Goal: Task Accomplishment & Management: Manage account settings

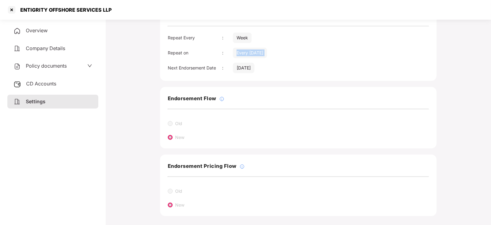
scroll to position [116, 0]
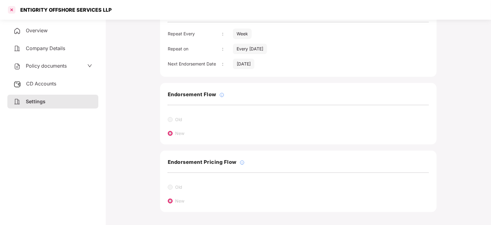
click at [11, 10] on div at bounding box center [12, 10] width 10 height 10
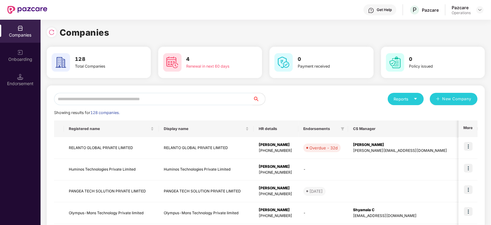
scroll to position [0, 0]
click at [142, 100] on input "text" at bounding box center [153, 99] width 199 height 12
paste input "**********"
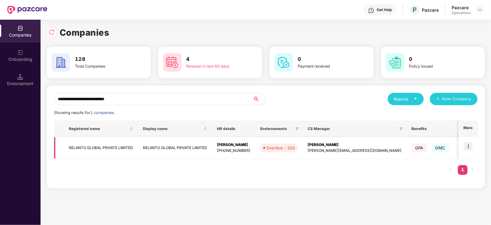
type input "**********"
click at [469, 145] on img at bounding box center [468, 146] width 9 height 9
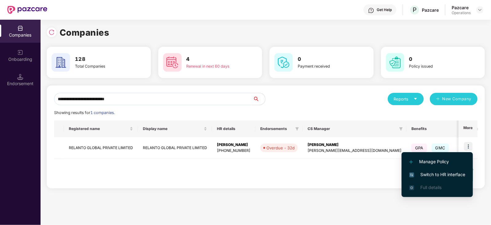
click at [456, 177] on span "Switch to HR interface" at bounding box center [437, 174] width 56 height 7
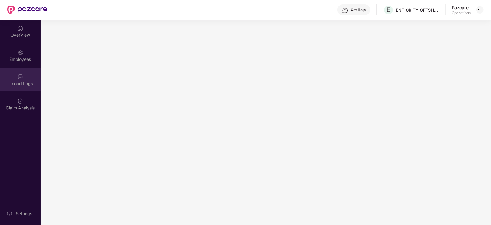
click at [25, 78] on div "Upload Logs" at bounding box center [20, 79] width 41 height 23
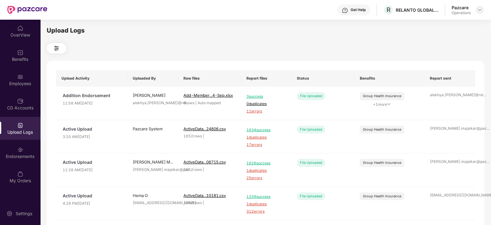
click at [480, 8] on img at bounding box center [479, 9] width 5 height 5
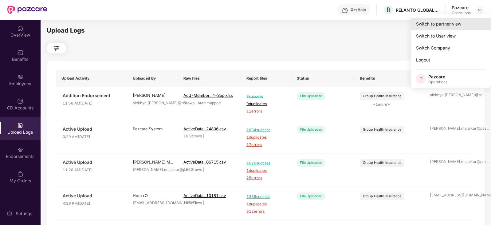
click at [449, 26] on div "Switch to partner view" at bounding box center [451, 24] width 80 height 12
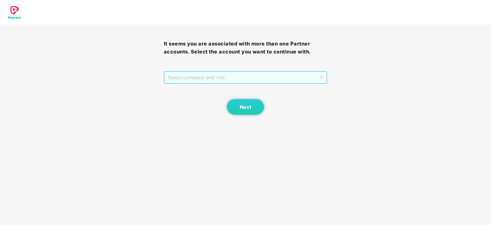
click at [201, 80] on span "Select company and role" at bounding box center [246, 78] width 156 height 12
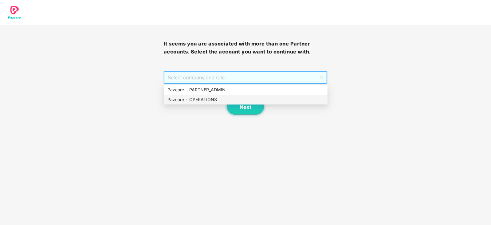
click at [198, 97] on div "Pazcare - OPERATIONS" at bounding box center [245, 99] width 156 height 7
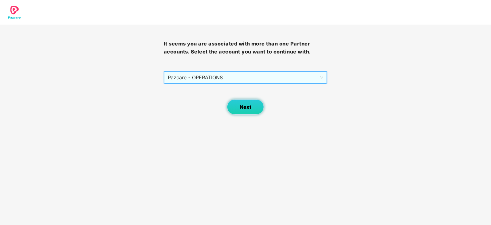
click at [229, 103] on button "Next" at bounding box center [245, 106] width 37 height 15
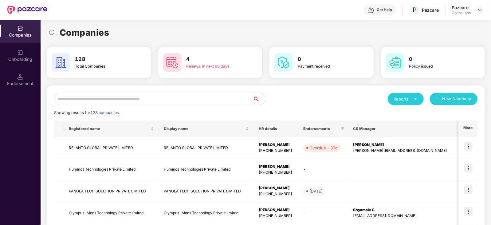
click at [134, 98] on input "text" at bounding box center [153, 99] width 199 height 12
paste input "**********"
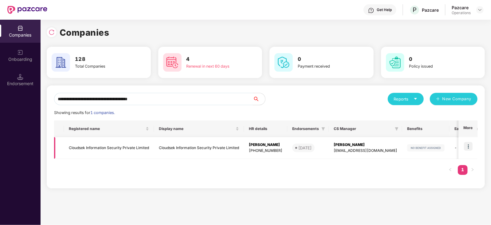
type input "**********"
click at [110, 148] on td "Cloudsek Information Security Private Limited" at bounding box center [109, 148] width 90 height 22
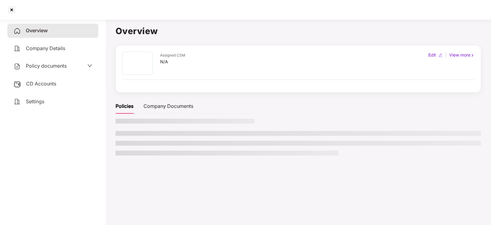
click at [42, 88] on div "CD Accounts" at bounding box center [52, 84] width 91 height 14
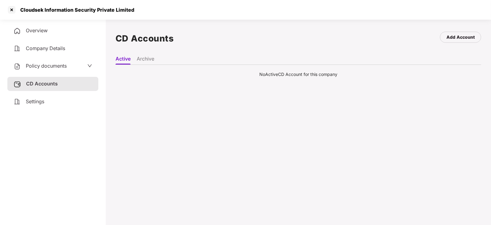
click at [53, 69] on div "Policy documents" at bounding box center [40, 66] width 53 height 8
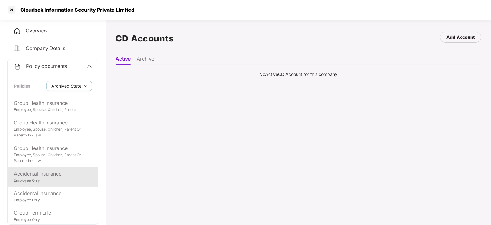
scroll to position [6, 0]
click at [57, 180] on div "Employee Only" at bounding box center [53, 179] width 78 height 6
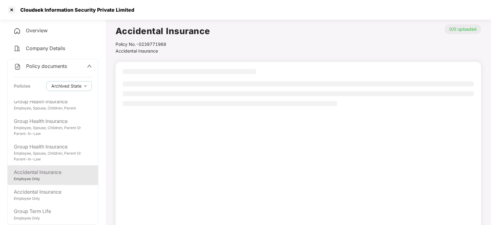
click at [47, 172] on div "Accidental Insurance" at bounding box center [53, 172] width 78 height 8
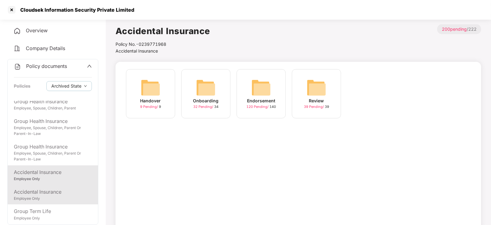
click at [42, 198] on div "Employee Only" at bounding box center [53, 199] width 78 height 6
click at [45, 173] on div "Accidental Insurance" at bounding box center [53, 172] width 78 height 8
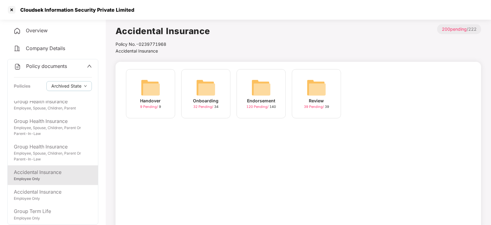
click at [262, 92] on img at bounding box center [261, 88] width 20 height 20
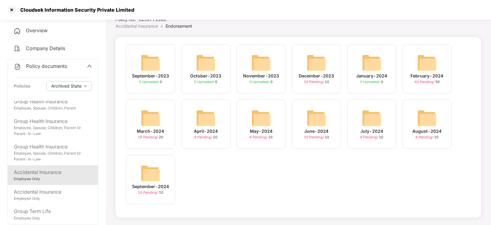
click at [151, 174] on img at bounding box center [151, 173] width 20 height 20
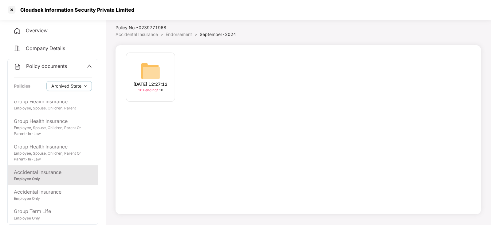
click at [147, 70] on img at bounding box center [151, 71] width 20 height 20
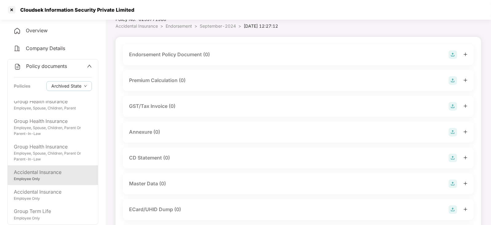
click at [451, 51] on img at bounding box center [452, 54] width 9 height 9
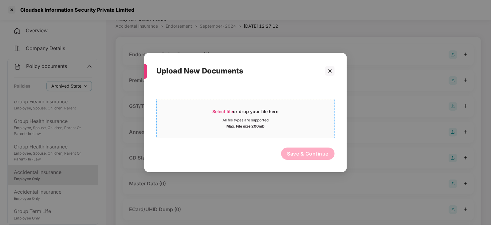
click at [227, 110] on span "Select file" at bounding box center [222, 111] width 21 height 5
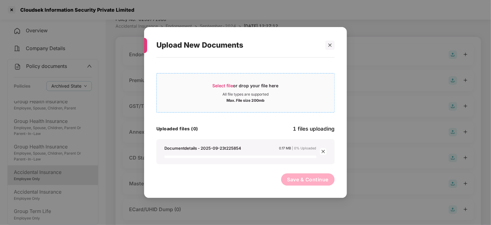
click at [227, 86] on span "Select file" at bounding box center [222, 85] width 21 height 5
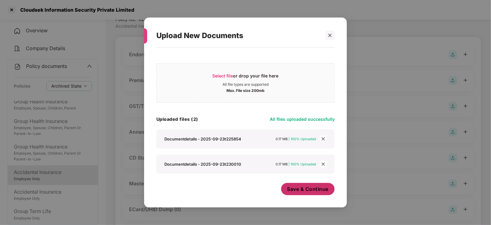
click at [305, 192] on span "Save & Continue" at bounding box center [307, 188] width 41 height 7
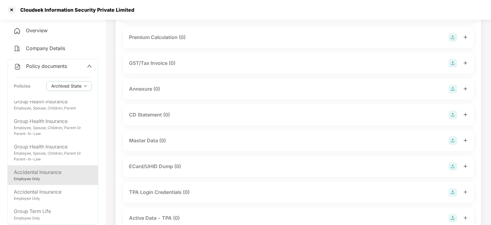
scroll to position [176, 0]
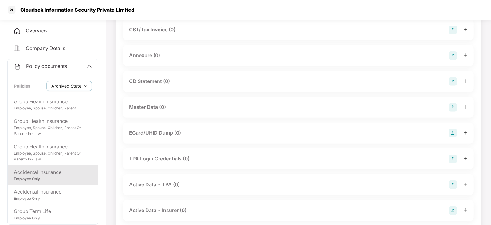
click at [452, 55] on img at bounding box center [452, 55] width 9 height 9
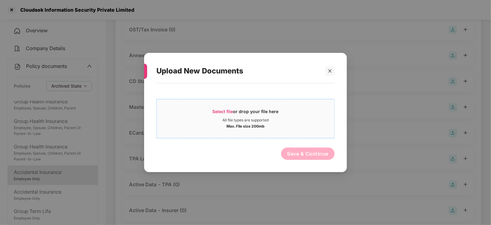
click at [214, 111] on span "Select file" at bounding box center [222, 111] width 21 height 5
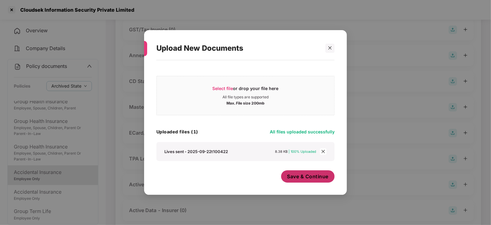
click at [307, 177] on span "Save & Continue" at bounding box center [307, 176] width 41 height 7
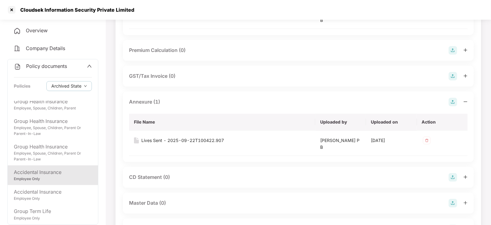
scroll to position [138, 0]
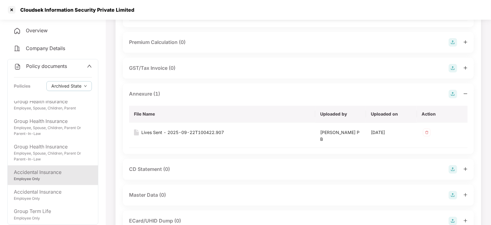
click at [456, 170] on img at bounding box center [452, 169] width 9 height 9
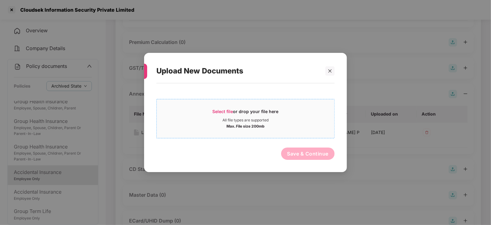
click at [221, 110] on span "Select file" at bounding box center [222, 111] width 21 height 5
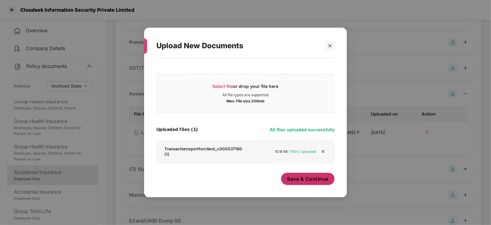
click at [318, 180] on button "Save & Continue" at bounding box center [308, 179] width 54 height 12
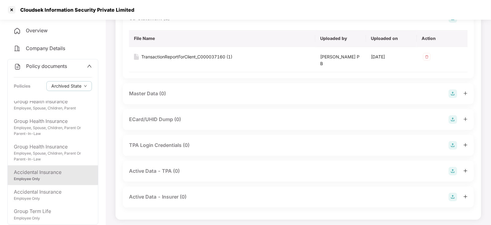
scroll to position [290, 0]
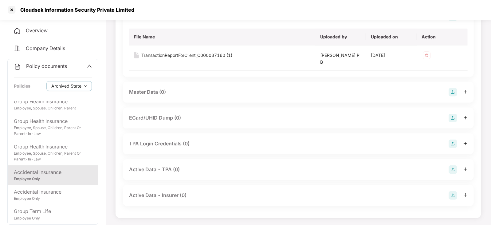
click at [454, 93] on img at bounding box center [452, 92] width 9 height 9
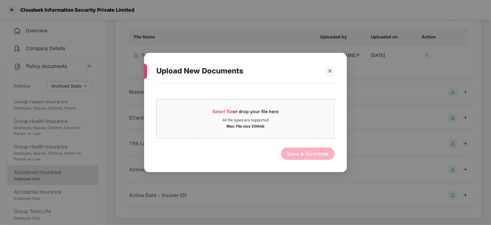
click at [226, 109] on span "Select file" at bounding box center [222, 111] width 21 height 5
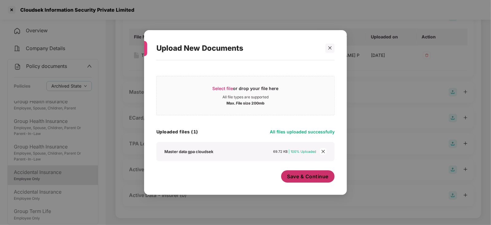
click at [306, 173] on button "Save & Continue" at bounding box center [308, 176] width 54 height 12
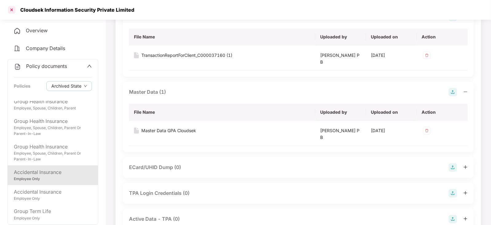
click at [14, 9] on div at bounding box center [12, 10] width 10 height 10
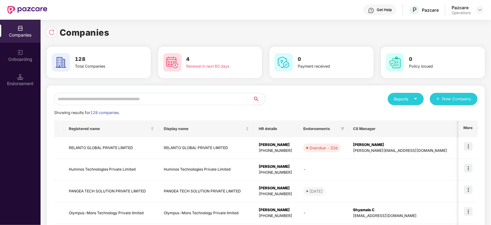
click at [116, 97] on input "text" at bounding box center [153, 99] width 199 height 12
paste input "**********"
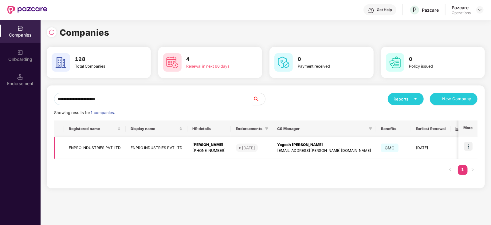
type input "**********"
click at [107, 149] on td "ENPRO INDUSTRIES PVT LTD" at bounding box center [95, 148] width 62 height 22
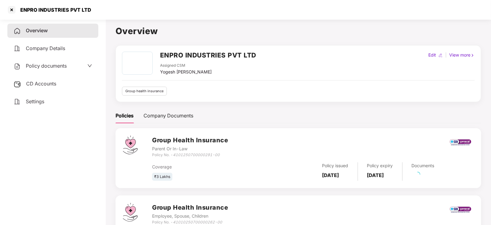
click at [50, 83] on span "CD Accounts" at bounding box center [41, 83] width 30 height 6
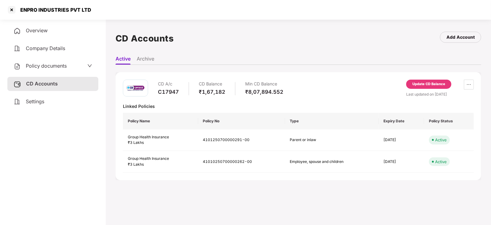
click at [420, 89] on div "Update CD Balance" at bounding box center [428, 86] width 45 height 12
click at [420, 86] on div "Update CD Balance" at bounding box center [428, 84] width 33 height 6
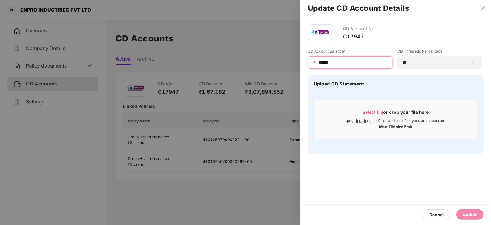
drag, startPoint x: 336, startPoint y: 63, endPoint x: 311, endPoint y: 63, distance: 24.9
click at [311, 63] on div "₹ ******" at bounding box center [350, 62] width 85 height 12
paste input
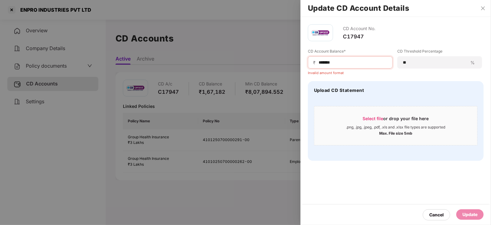
drag, startPoint x: 315, startPoint y: 60, endPoint x: 320, endPoint y: 68, distance: 10.0
click at [315, 61] on span "₹" at bounding box center [315, 63] width 5 height 6
click at [318, 64] on div "₹ ******" at bounding box center [350, 62] width 85 height 12
click at [319, 65] on input "******" at bounding box center [352, 62] width 69 height 6
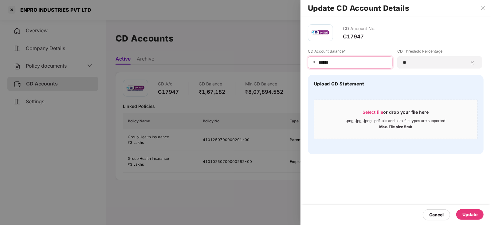
type input "******"
click at [477, 209] on div "Update" at bounding box center [469, 214] width 27 height 10
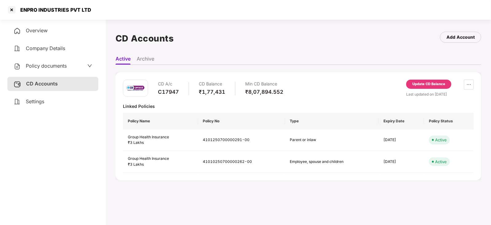
click at [49, 67] on span "Policy documents" at bounding box center [46, 66] width 41 height 6
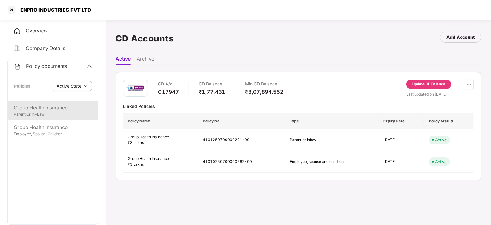
click at [57, 105] on div "Group Health Insurance" at bounding box center [53, 108] width 78 height 8
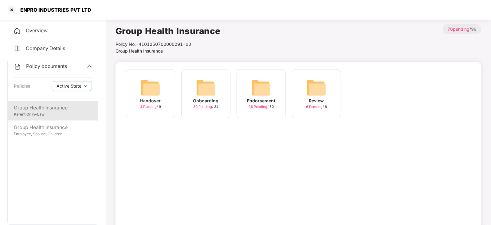
click at [266, 84] on img at bounding box center [261, 88] width 20 height 20
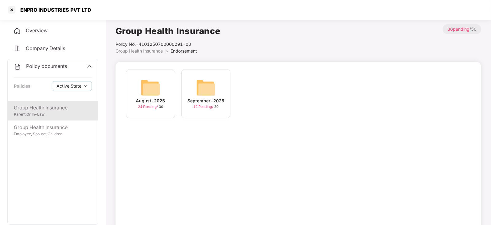
click at [143, 90] on img at bounding box center [151, 88] width 20 height 20
click at [267, 89] on img at bounding box center [261, 88] width 20 height 20
click at [212, 89] on img at bounding box center [206, 88] width 20 height 20
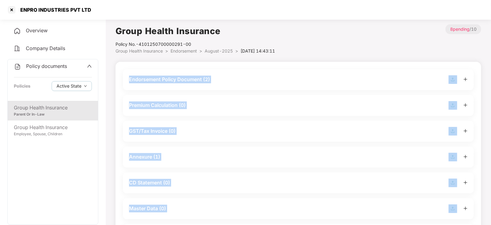
click at [453, 78] on img at bounding box center [452, 79] width 9 height 9
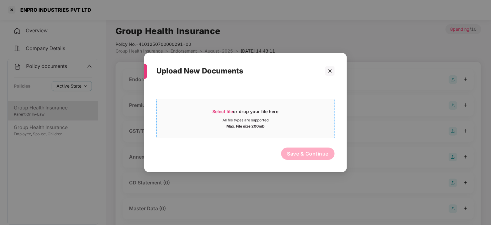
click at [223, 110] on span "Select file" at bounding box center [222, 111] width 21 height 5
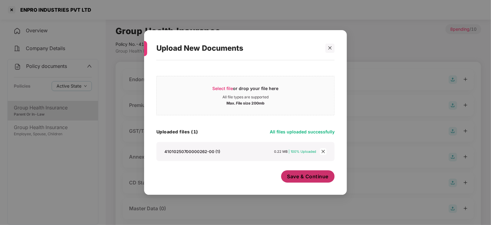
click at [305, 178] on span "Save & Continue" at bounding box center [307, 176] width 41 height 7
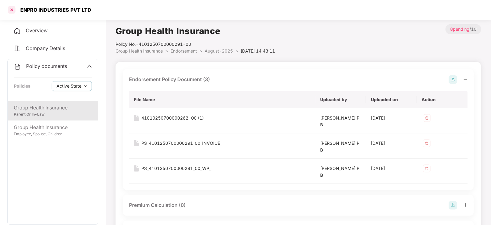
click at [10, 11] on div at bounding box center [12, 10] width 10 height 10
